Goal: Find specific fact

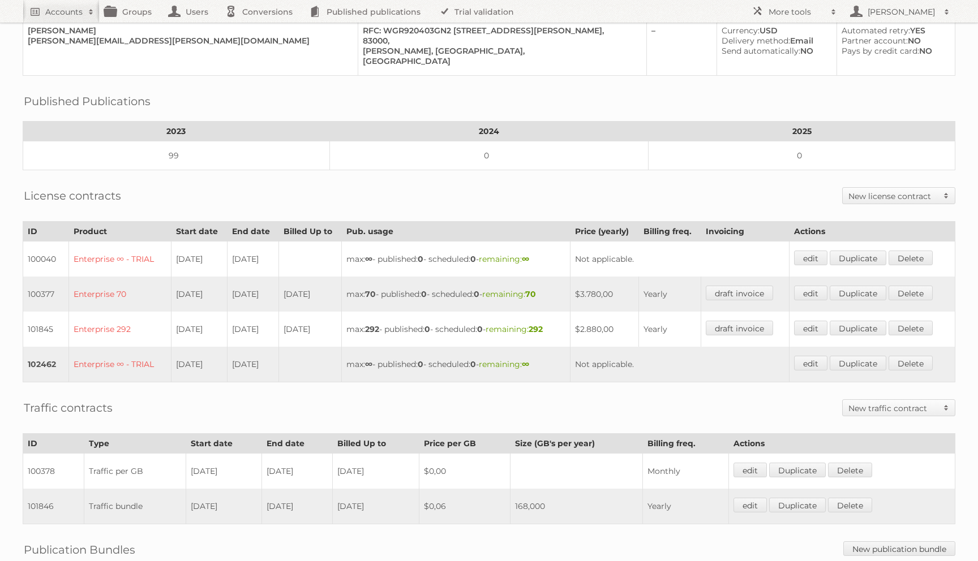
scroll to position [175, 0]
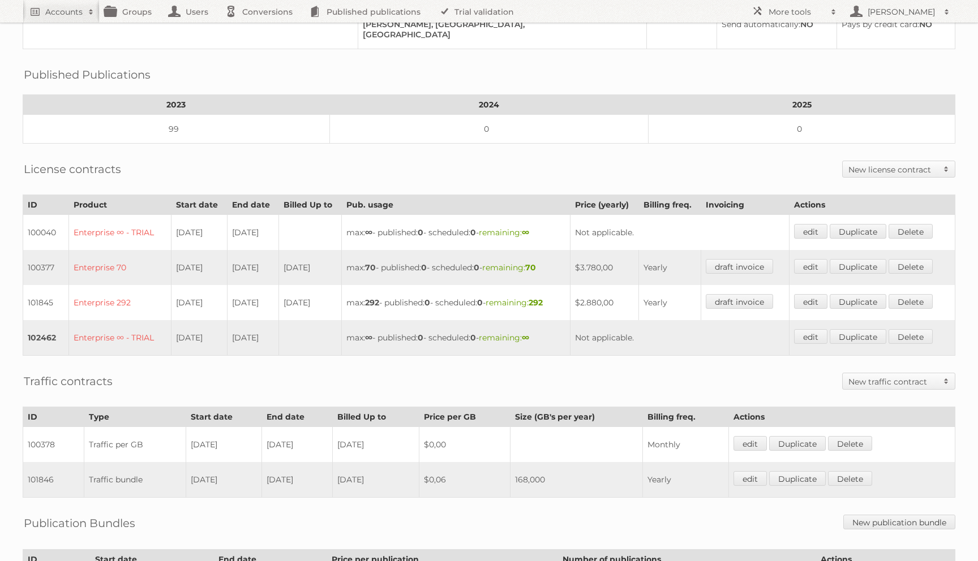
drag, startPoint x: 322, startPoint y: 473, endPoint x: 190, endPoint y: 467, distance: 132.0
click at [190, 467] on tr "101846 Traffic bundle 01-09-2023 31-10-2023 2023-10-31 $0,06 168,000 Yearly edi…" at bounding box center [489, 480] width 932 height 36
click at [268, 480] on td "31-10-2023" at bounding box center [297, 480] width 71 height 36
drag, startPoint x: 314, startPoint y: 469, endPoint x: 185, endPoint y: 473, distance: 129.1
click at [185, 473] on tr "101846 Traffic bundle 01-09-2023 31-10-2023 2023-10-31 $0,06 168,000 Yearly edi…" at bounding box center [489, 480] width 932 height 36
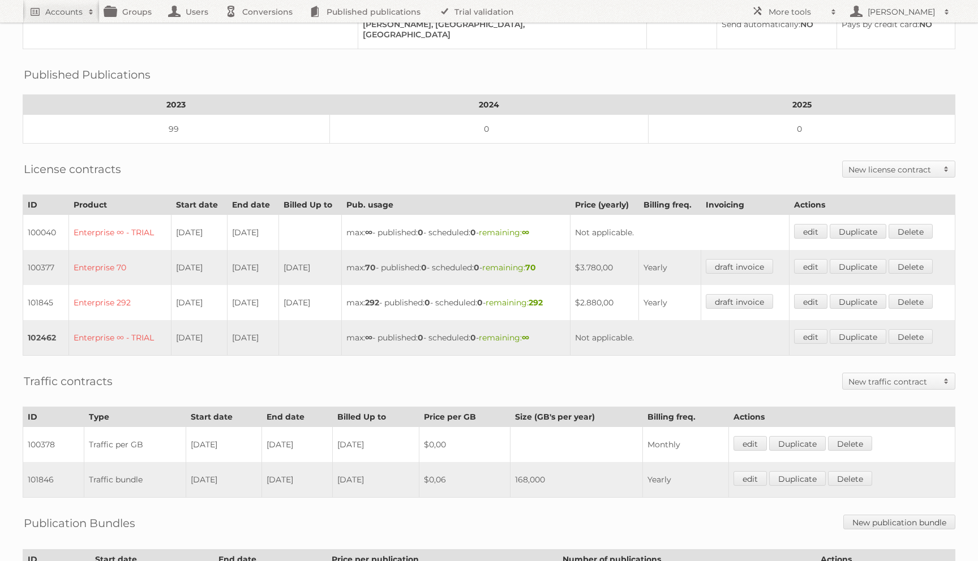
copy tr "01-09-2023 31-10-2023"
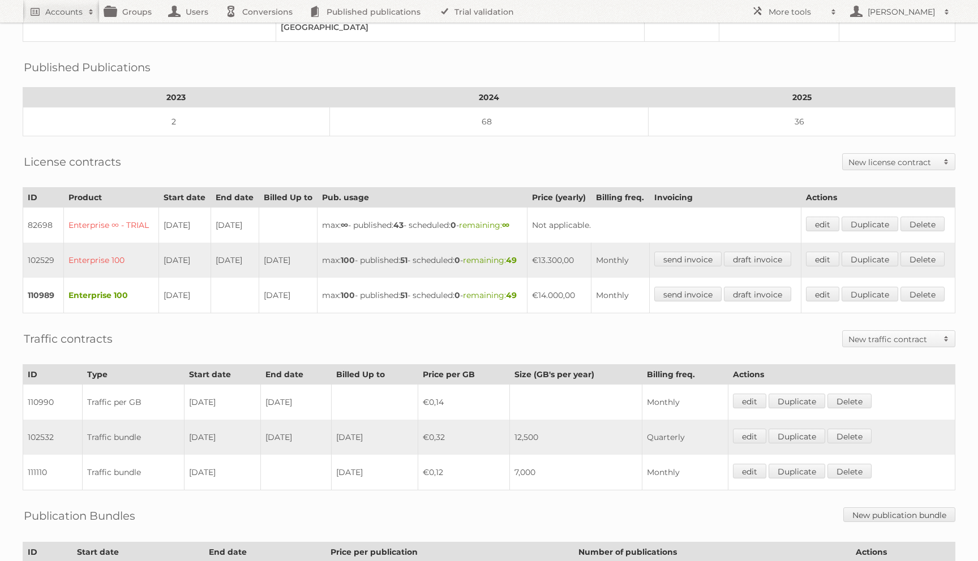
scroll to position [171, 0]
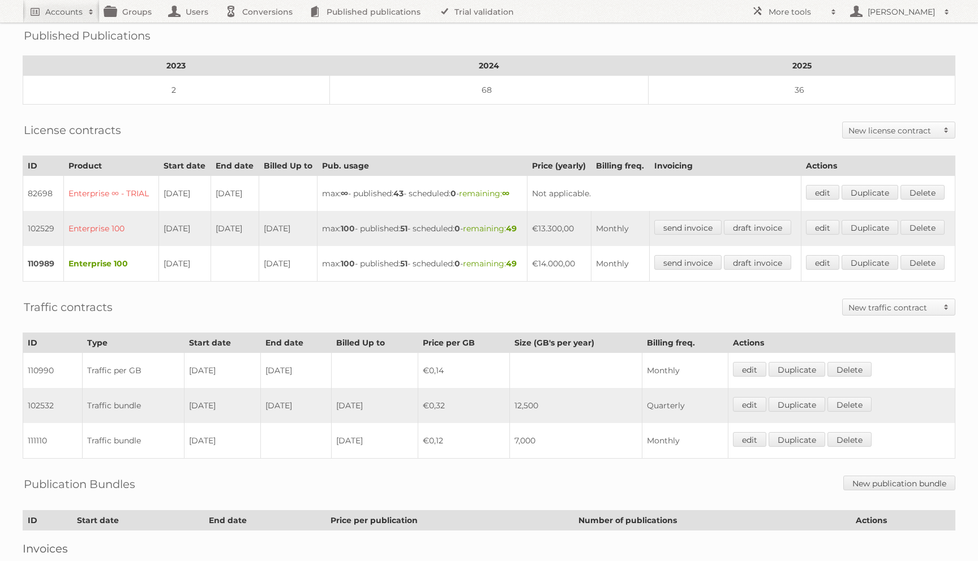
drag, startPoint x: 314, startPoint y: 458, endPoint x: 187, endPoint y: 456, distance: 127.4
click at [187, 423] on tr "102532 Traffic bundle [DATE] [DATE] [DATE] €0,32 12,500 Quarterly edit Duplicat…" at bounding box center [489, 405] width 932 height 35
copy tr "[DATE] [DATE]"
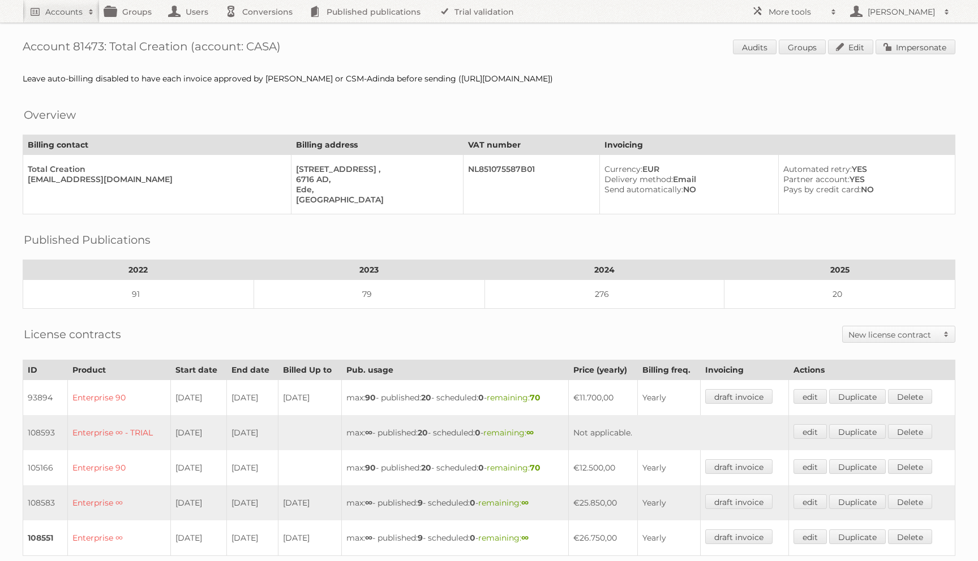
scroll to position [427, 0]
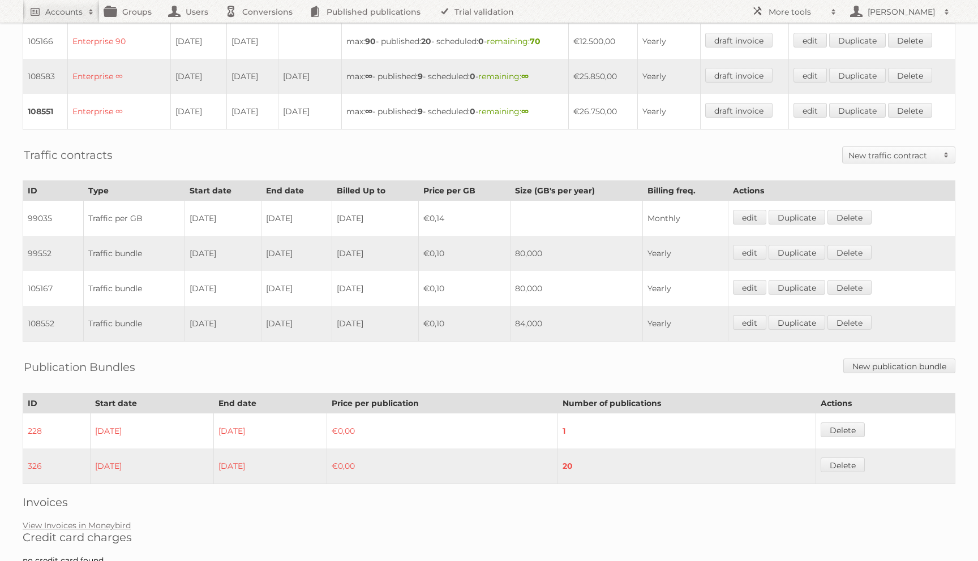
drag, startPoint x: 315, startPoint y: 282, endPoint x: 181, endPoint y: 284, distance: 133.6
click at [181, 284] on tr "105167 Traffic bundle [DATE] [DATE] [DATE] €0,10 80,000 Yearly edit Duplicate […" at bounding box center [489, 288] width 932 height 35
copy tr "[DATE] [DATE]"
